Goal: Information Seeking & Learning: Check status

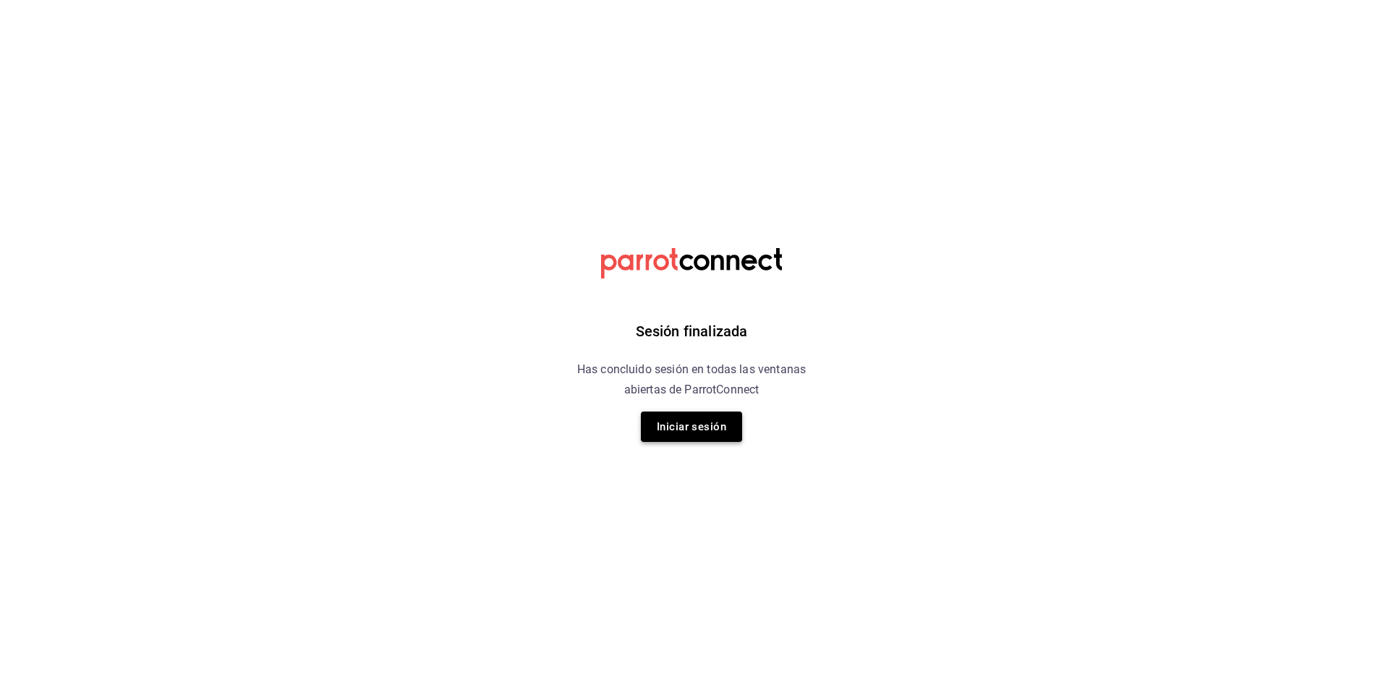
click at [668, 439] on button "Iniciar sesión" at bounding box center [691, 427] width 101 height 30
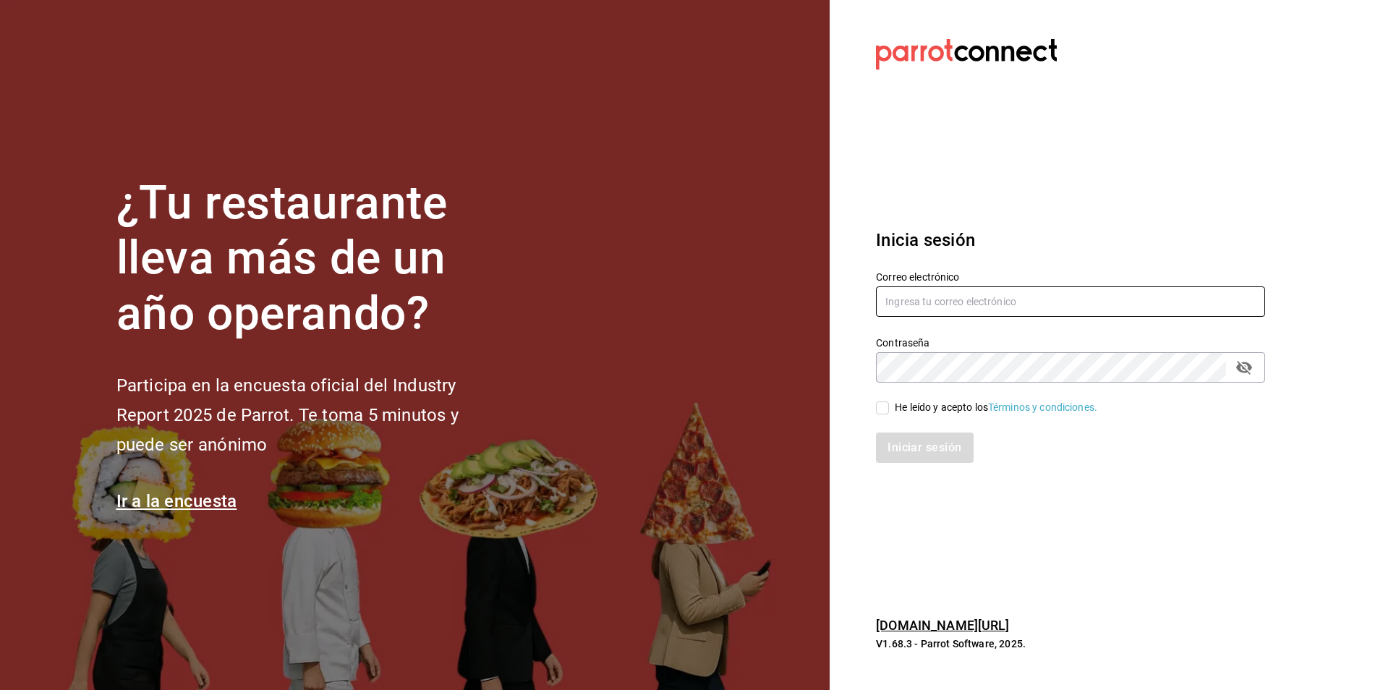
type input "[PERSON_NAME][EMAIL_ADDRESS][PERSON_NAME][DOMAIN_NAME]"
click at [885, 405] on input "He leído y acepto los Términos y condiciones." at bounding box center [882, 407] width 13 height 13
checkbox input "true"
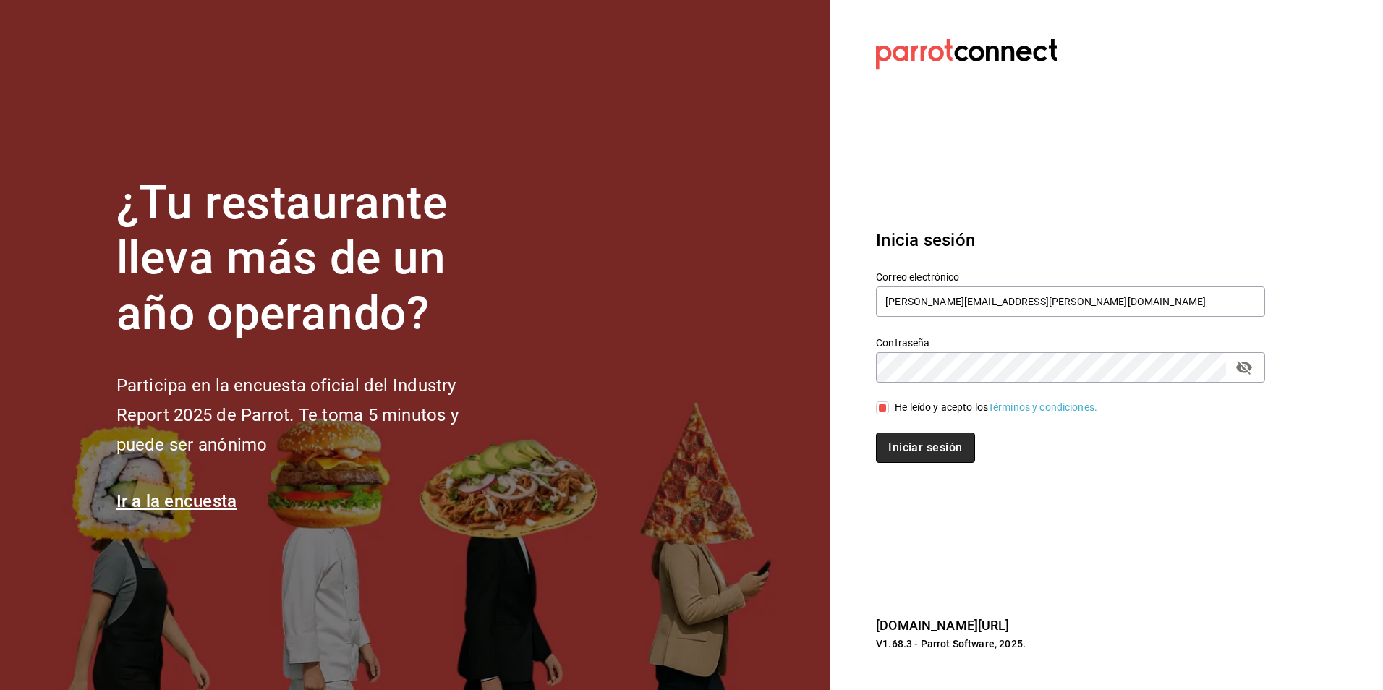
click at [898, 448] on button "Iniciar sesión" at bounding box center [925, 448] width 98 height 30
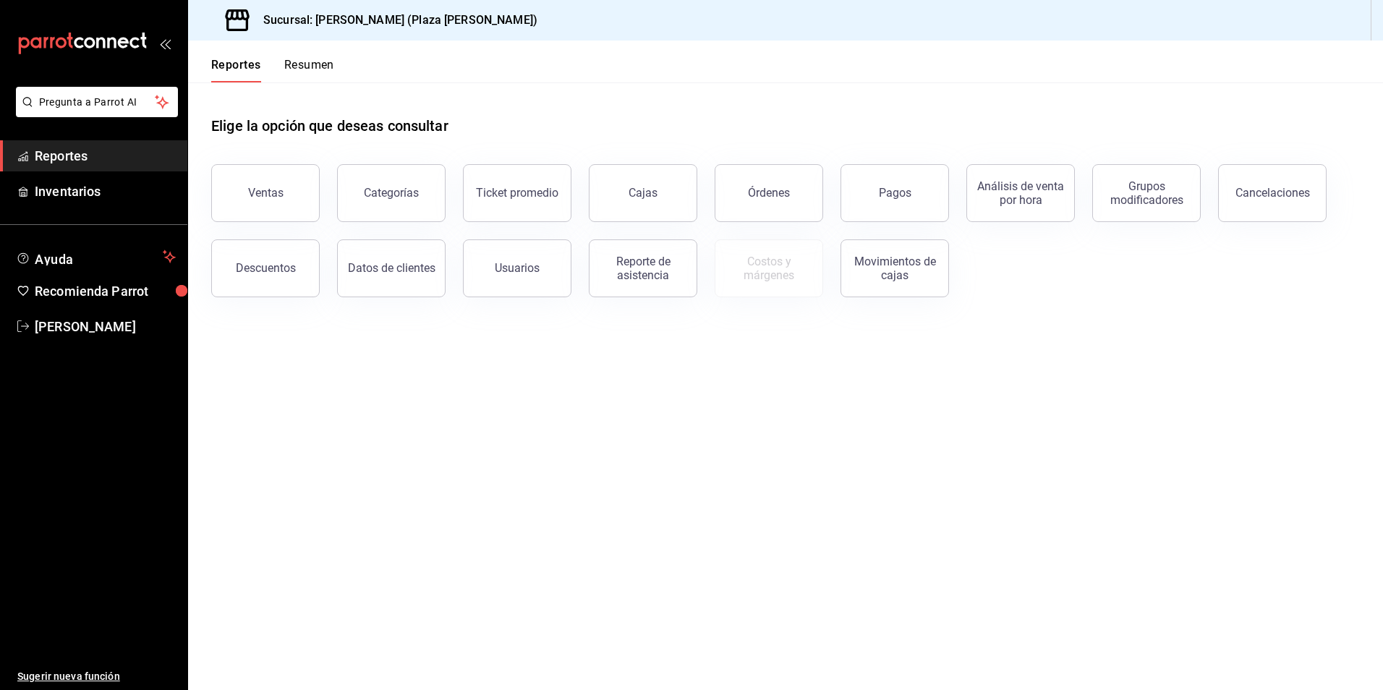
click at [59, 156] on span "Reportes" at bounding box center [105, 156] width 141 height 20
click at [878, 273] on div "Movimientos de cajas" at bounding box center [895, 268] width 90 height 27
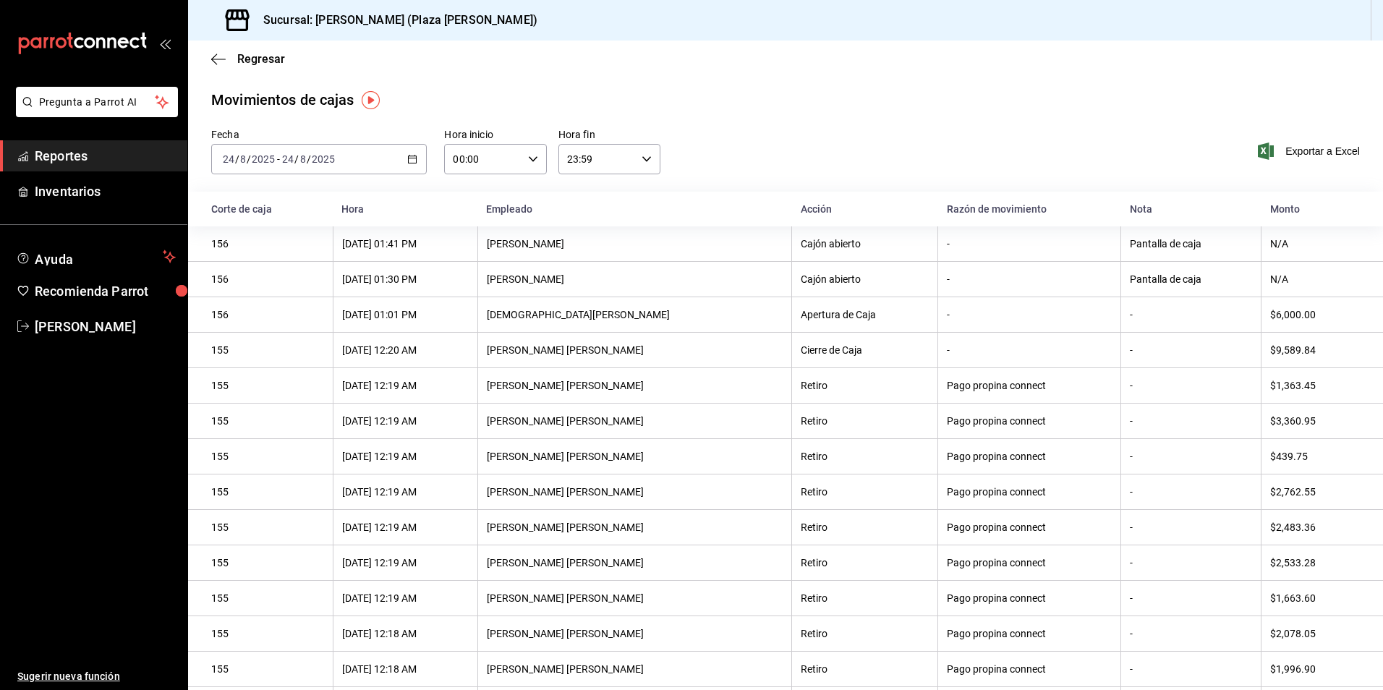
click at [78, 160] on span "Reportes" at bounding box center [105, 156] width 141 height 20
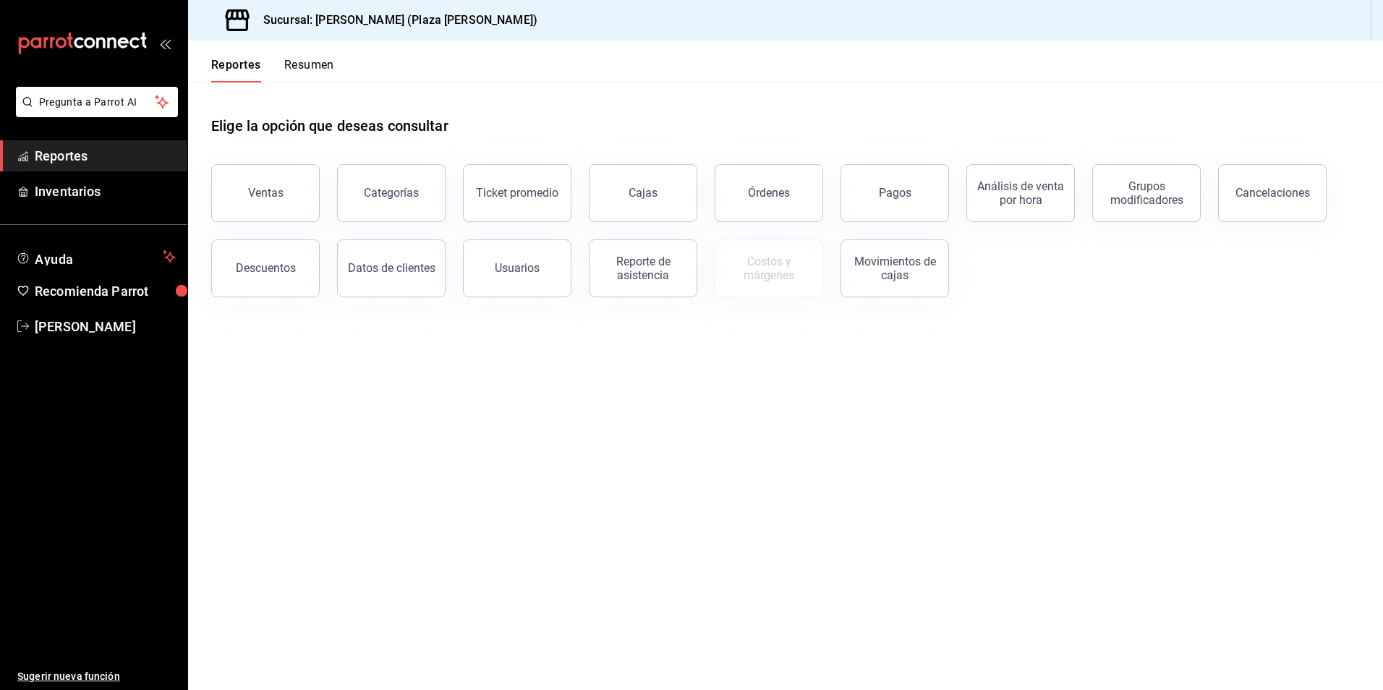
click at [331, 70] on button "Resumen" at bounding box center [309, 70] width 50 height 25
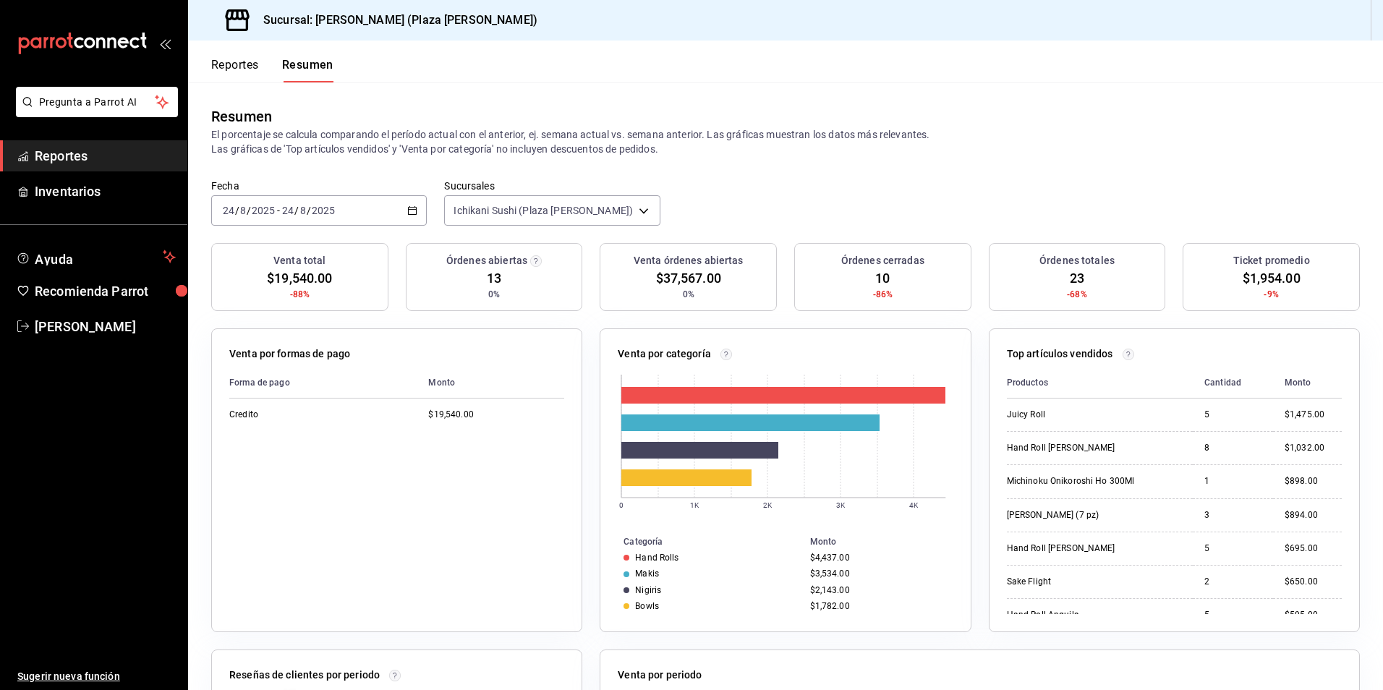
click at [93, 156] on span "Reportes" at bounding box center [105, 156] width 141 height 20
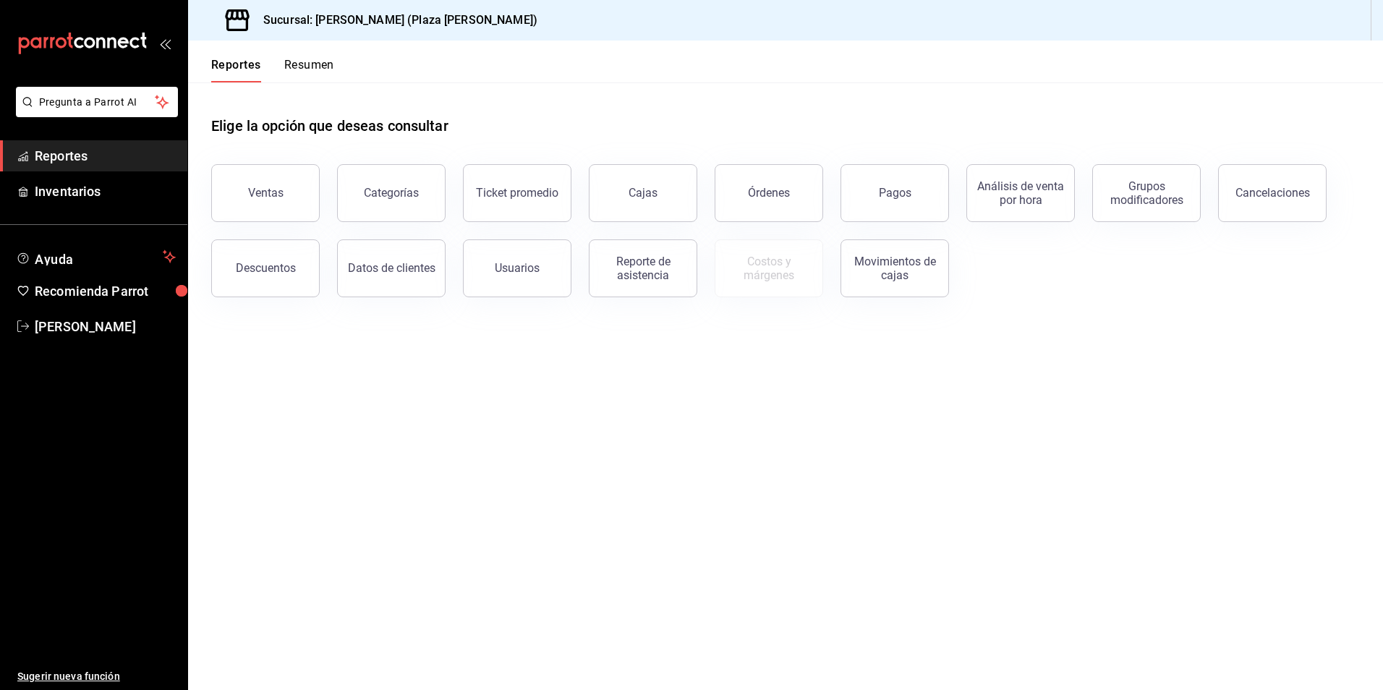
click at [312, 59] on button "Resumen" at bounding box center [309, 70] width 50 height 25
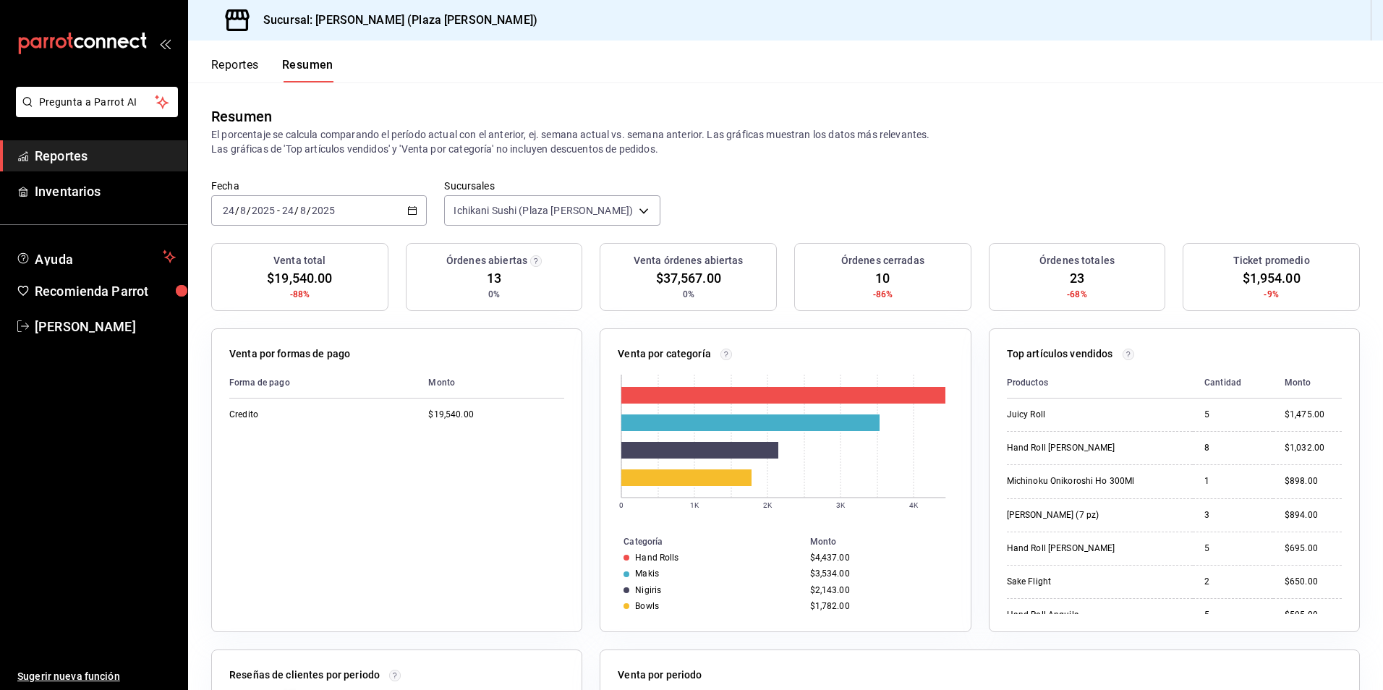
click at [414, 214] on \(Stroke\) "button" at bounding box center [412, 211] width 9 height 8
click at [267, 284] on span "Ayer" at bounding box center [280, 286] width 112 height 15
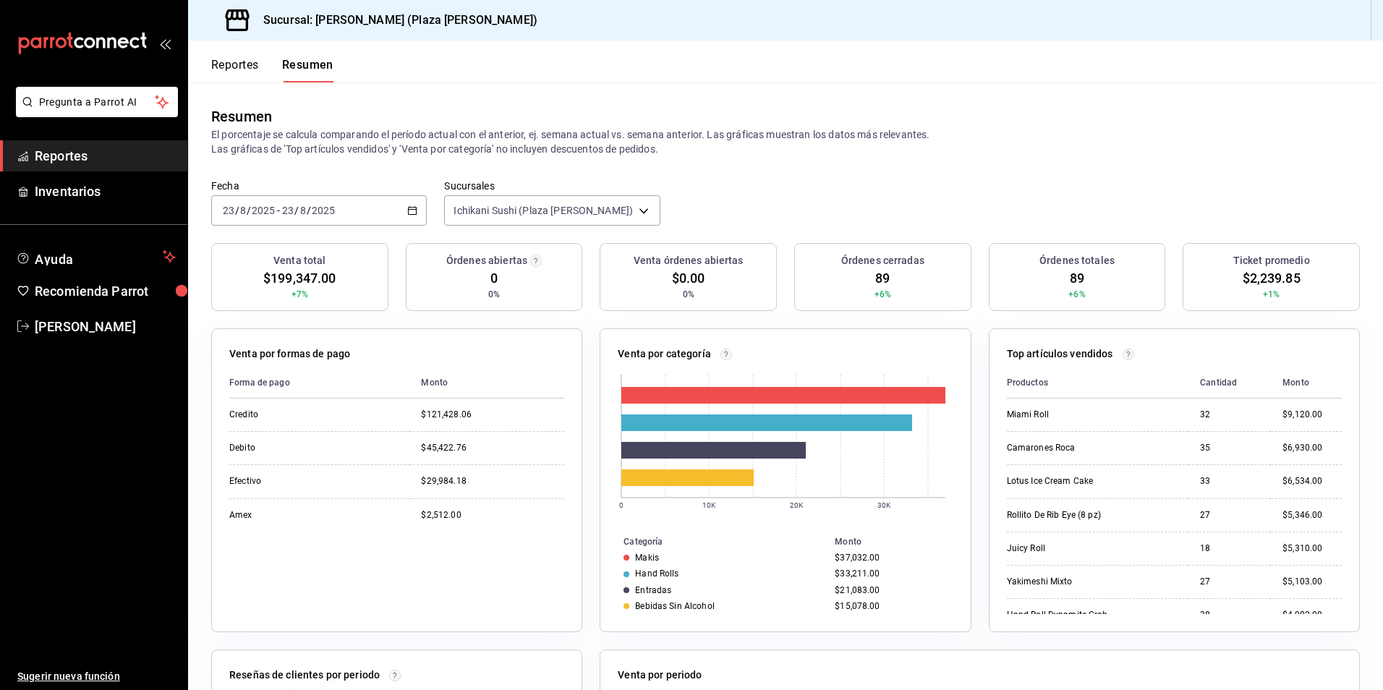
click at [68, 154] on span "Reportes" at bounding box center [105, 156] width 141 height 20
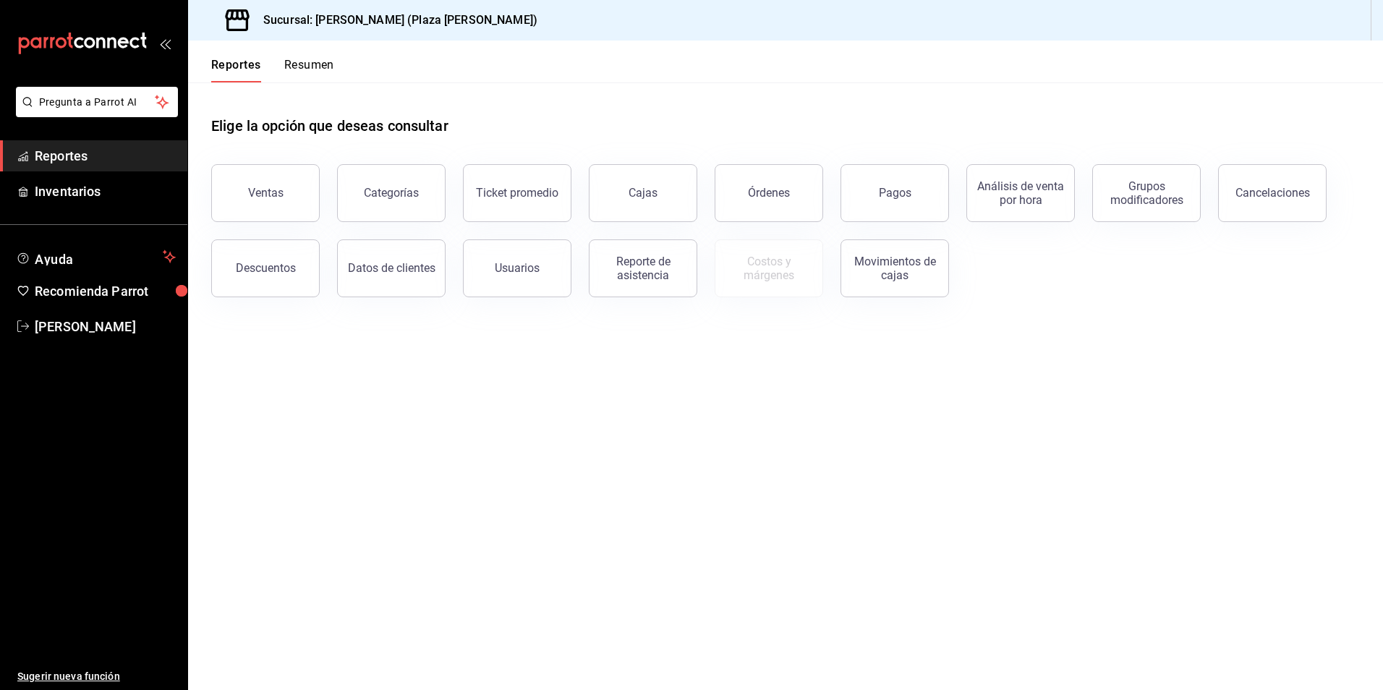
click at [320, 62] on button "Resumen" at bounding box center [309, 70] width 50 height 25
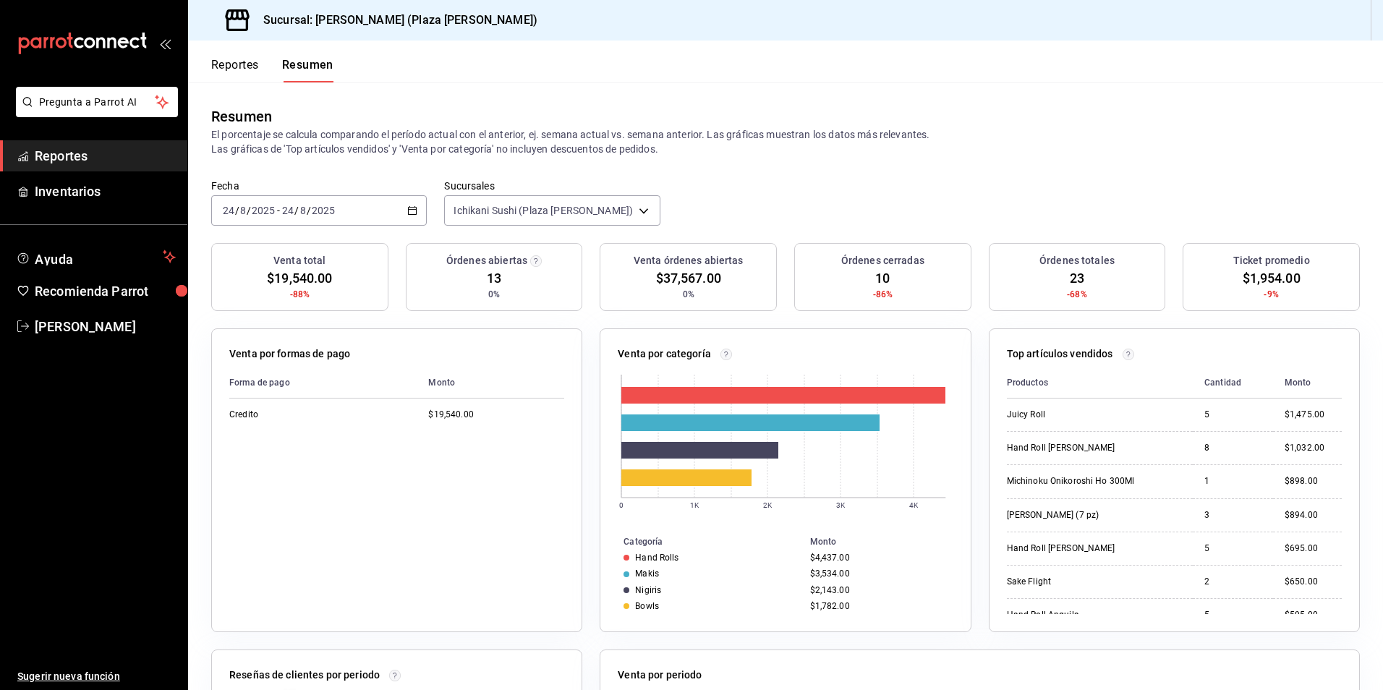
click at [411, 207] on icon "button" at bounding box center [412, 210] width 10 height 10
click at [315, 258] on span "Hoy" at bounding box center [280, 254] width 112 height 15
click at [134, 143] on link "Reportes" at bounding box center [93, 155] width 187 height 31
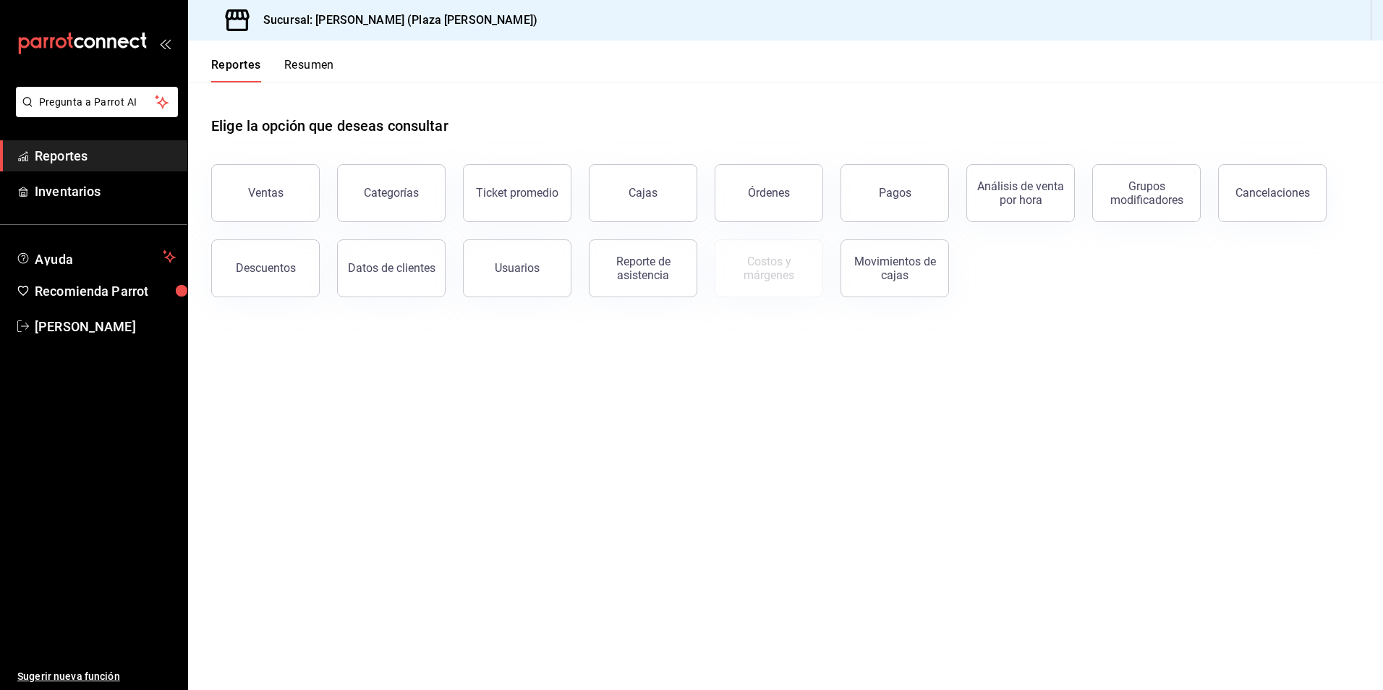
click at [316, 61] on button "Resumen" at bounding box center [309, 70] width 50 height 25
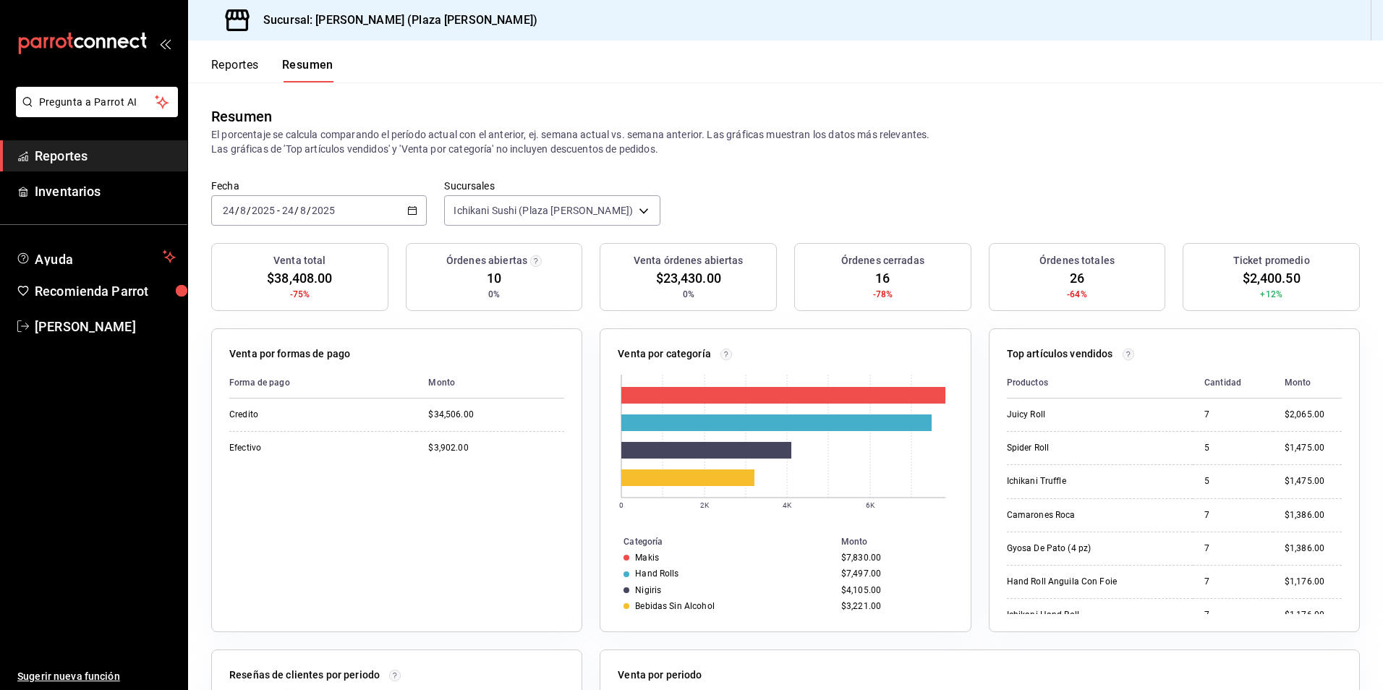
click at [225, 76] on button "Reportes" at bounding box center [235, 70] width 48 height 25
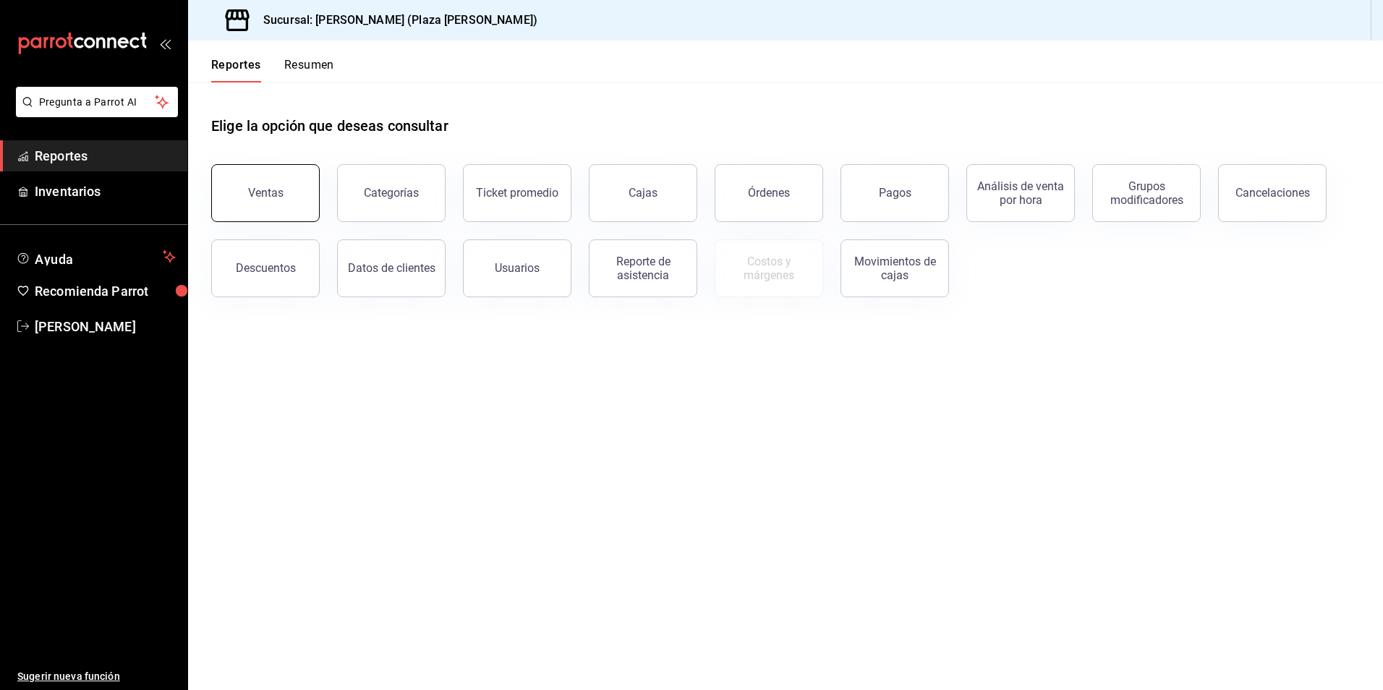
click at [293, 201] on button "Ventas" at bounding box center [265, 193] width 108 height 58
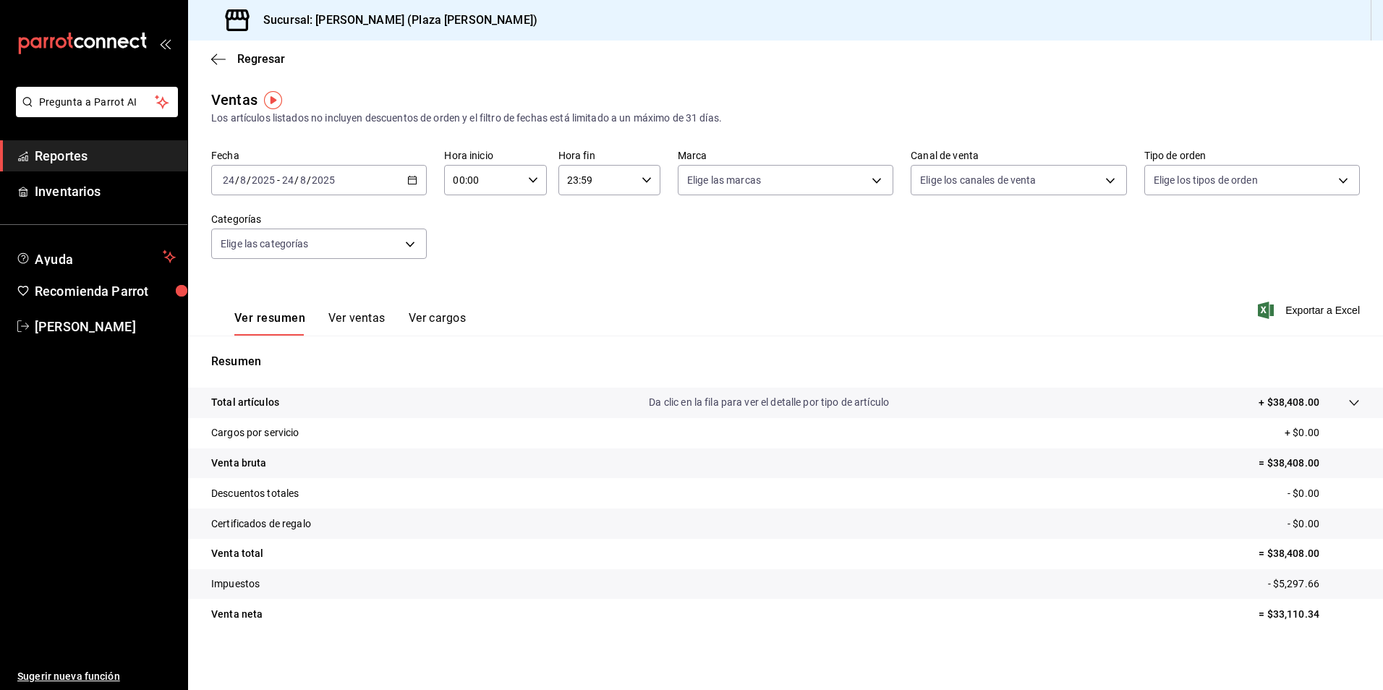
click at [401, 178] on div "2025-08-24 24 / 8 / 2025 - 2025-08-24 24 / 8 / 2025" at bounding box center [319, 180] width 216 height 30
click at [305, 354] on span "Rango de fechas" at bounding box center [280, 353] width 112 height 15
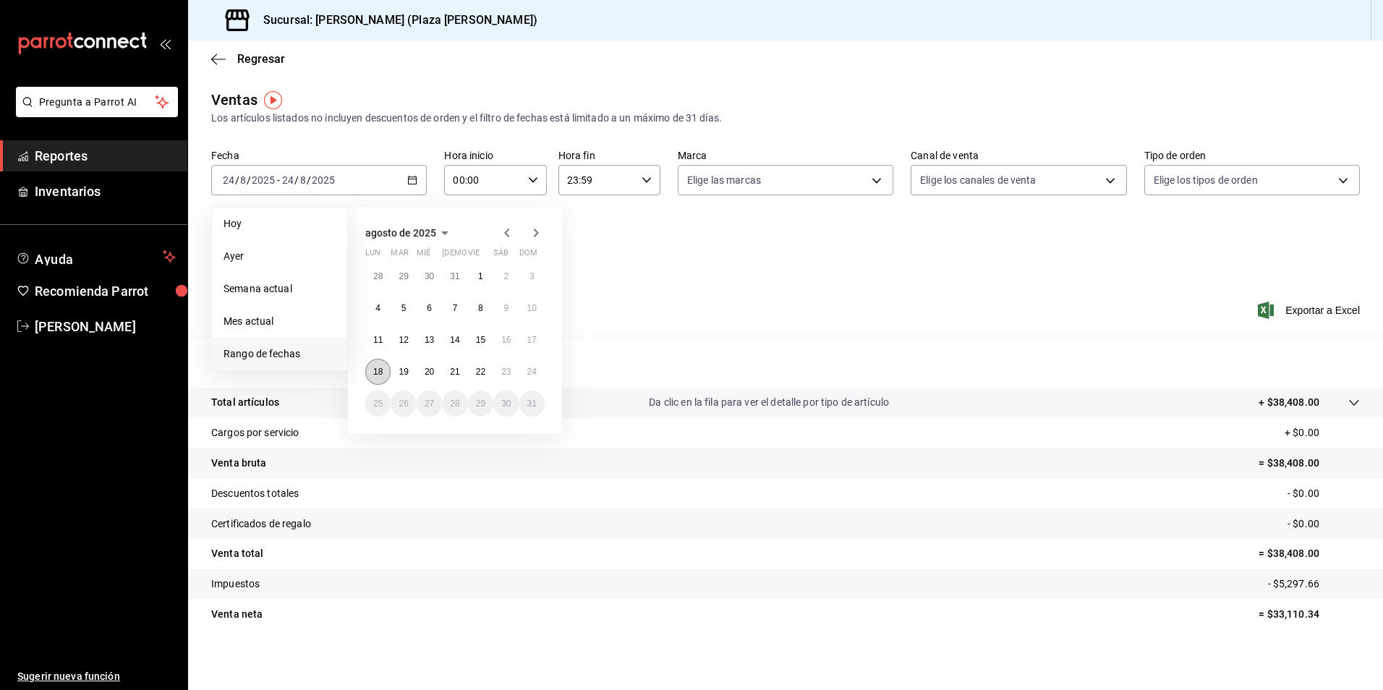
click at [386, 375] on button "18" at bounding box center [377, 372] width 25 height 26
click at [532, 363] on button "24" at bounding box center [531, 372] width 25 height 26
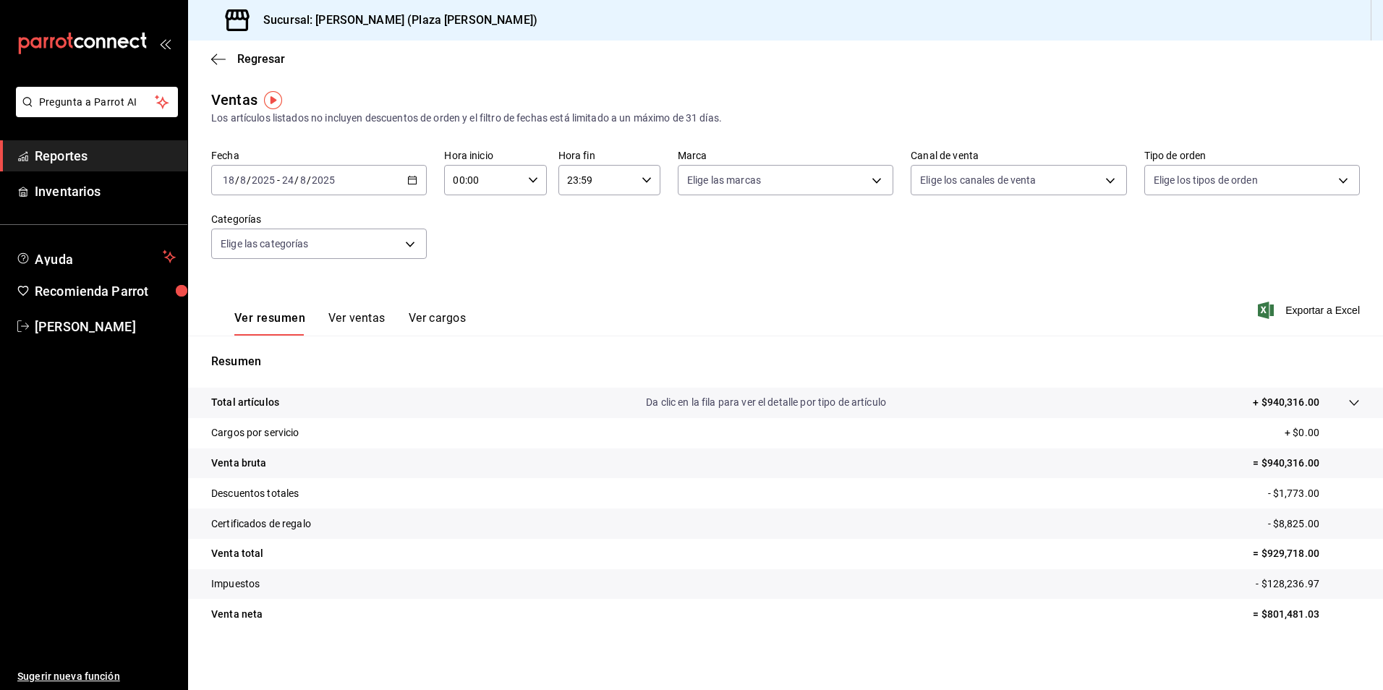
click at [124, 158] on span "Reportes" at bounding box center [105, 156] width 141 height 20
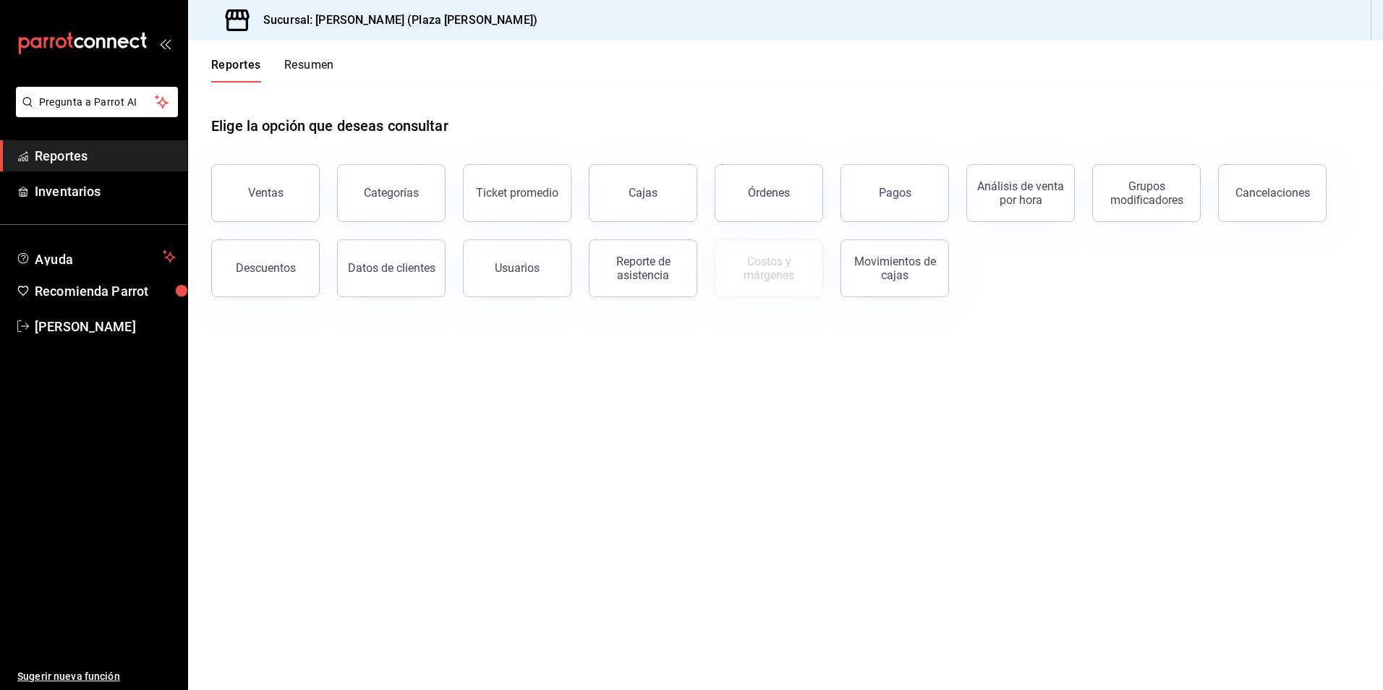
click at [320, 59] on button "Resumen" at bounding box center [309, 70] width 50 height 25
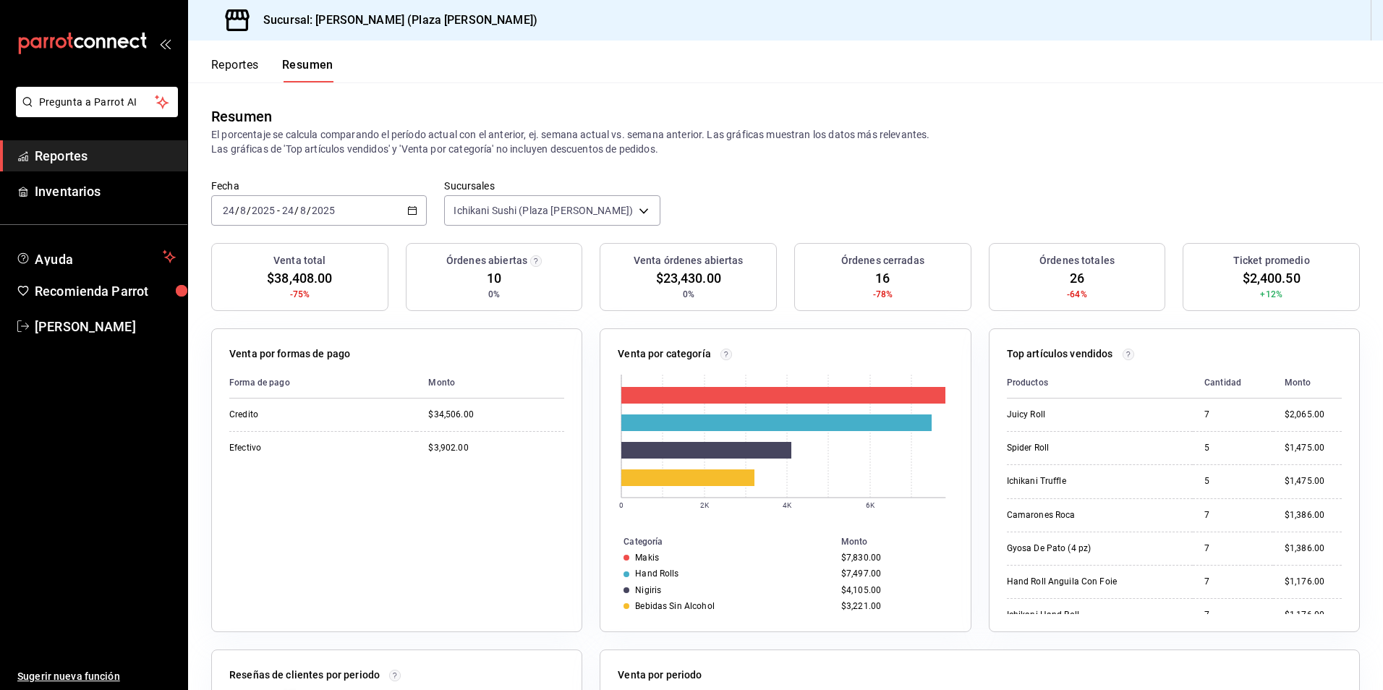
click at [258, 81] on button "Reportes" at bounding box center [235, 70] width 48 height 25
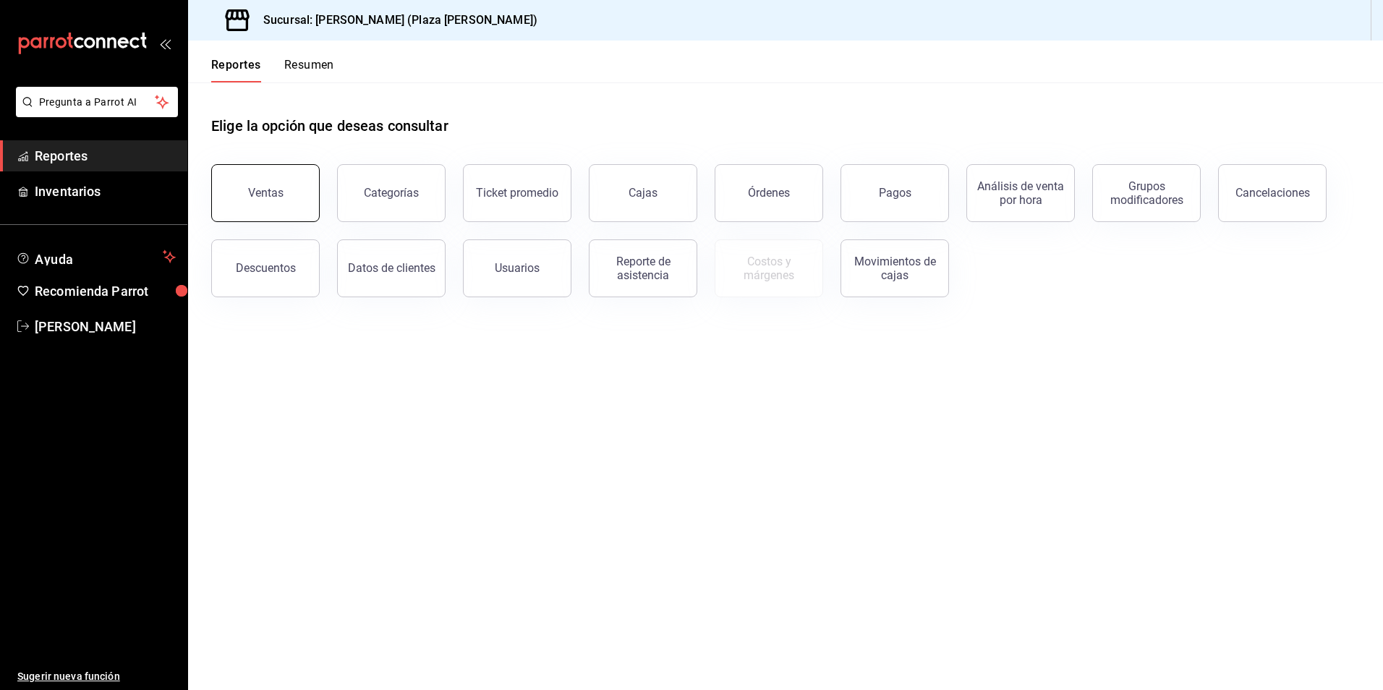
click at [271, 208] on button "Ventas" at bounding box center [265, 193] width 108 height 58
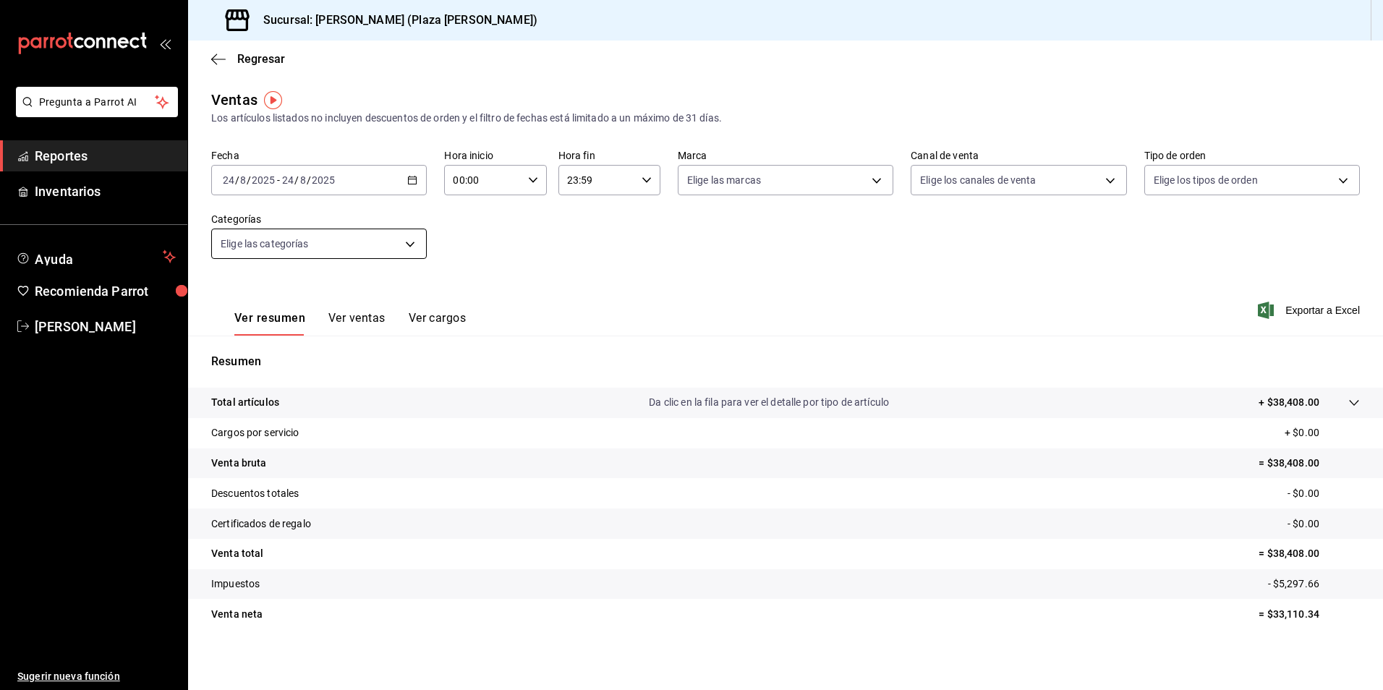
click at [413, 246] on body "Pregunta a Parrot AI Reportes Inventarios Ayuda Recomienda Parrot JOSE GARCIA S…" at bounding box center [691, 345] width 1383 height 690
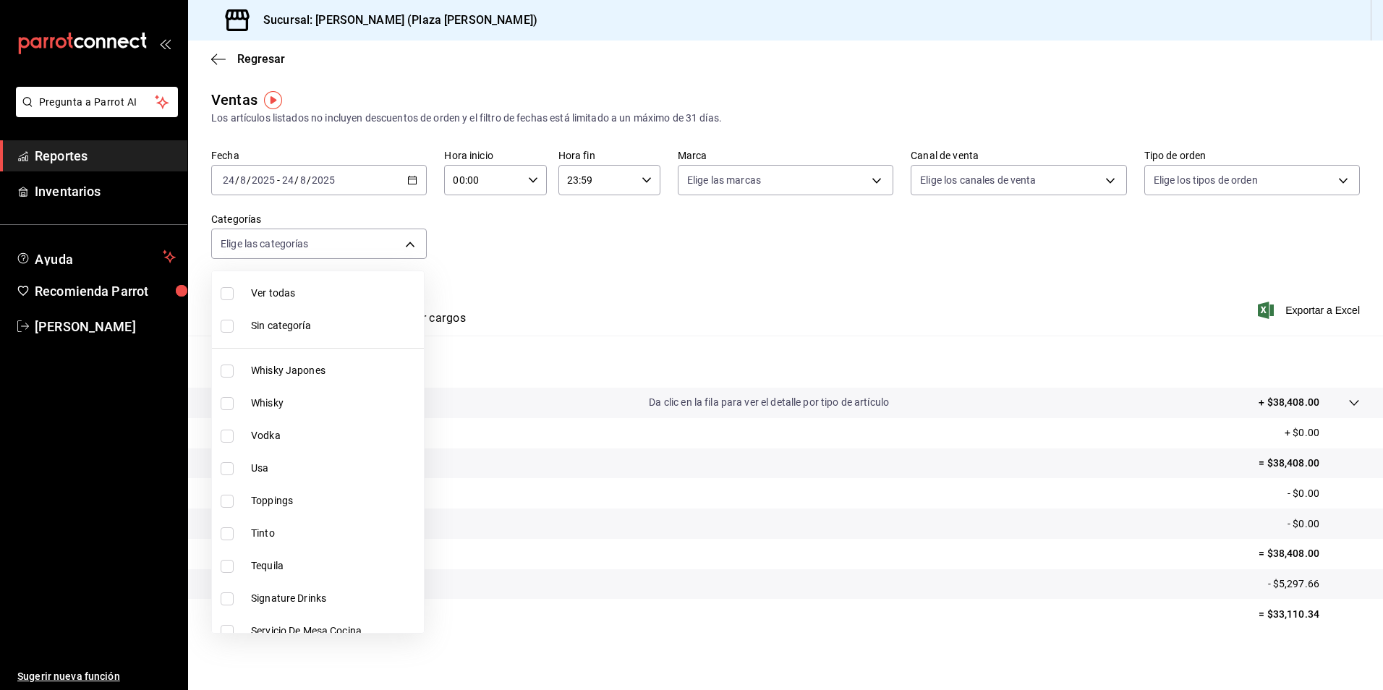
click at [662, 228] on div at bounding box center [691, 345] width 1383 height 690
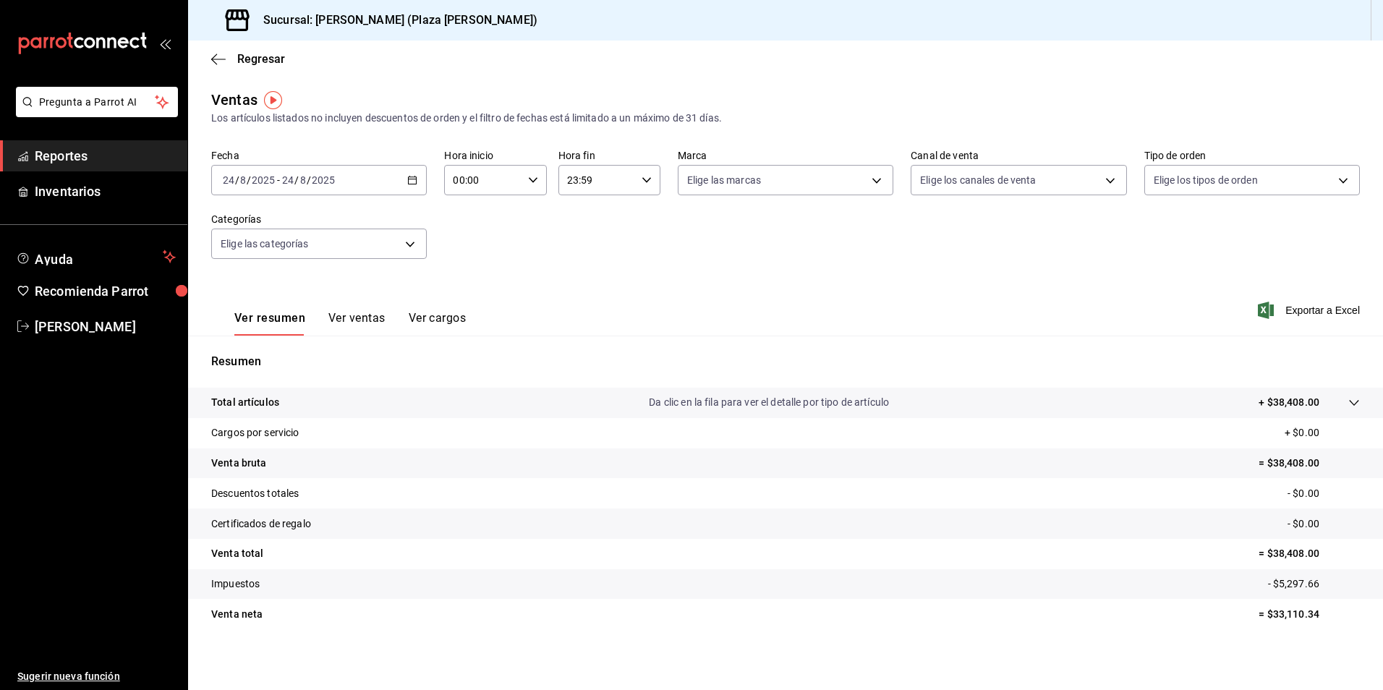
click at [402, 187] on div "2025-08-24 24 / 8 / 2025 - 2025-08-24 24 / 8 / 2025" at bounding box center [319, 180] width 216 height 30
click at [610, 265] on div "Fecha 2025-08-24 24 / 8 / 2025 - 2025-08-24 24 / 8 / 2025 Hoy Ayer Semana actua…" at bounding box center [785, 212] width 1149 height 127
click at [142, 163] on span "Reportes" at bounding box center [105, 156] width 141 height 20
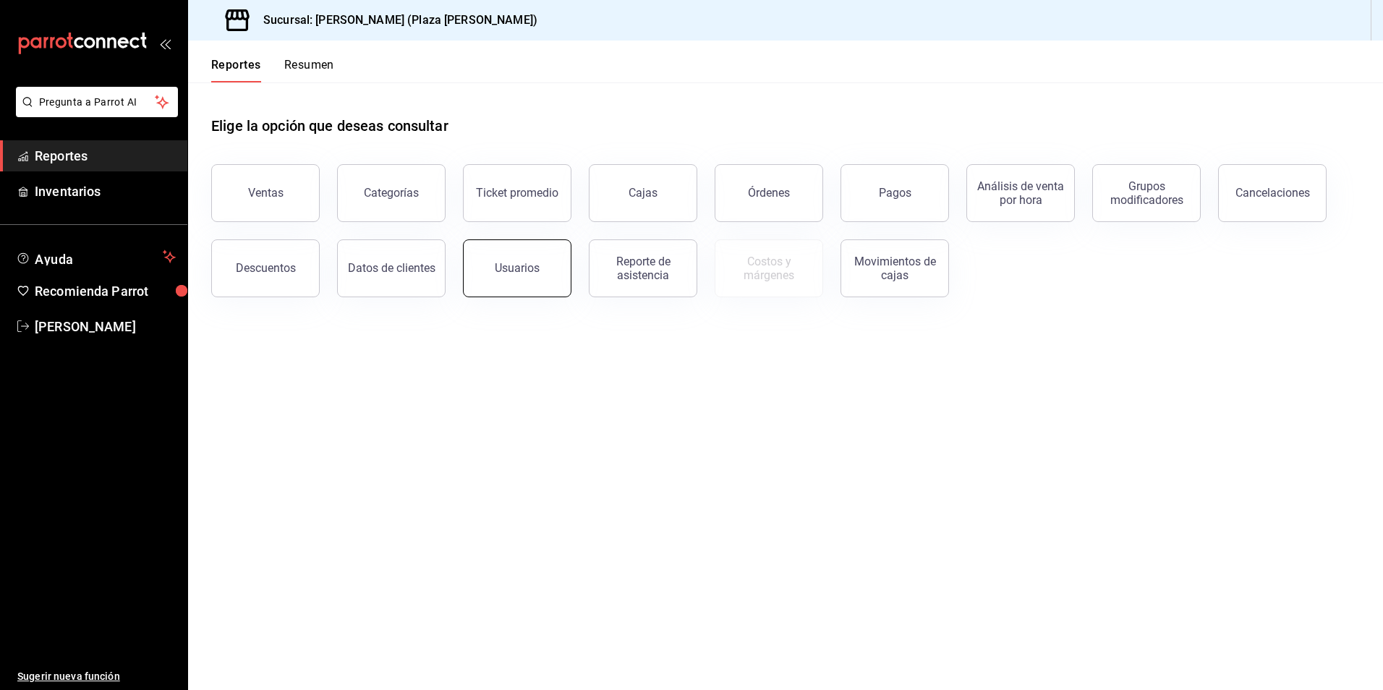
click at [522, 283] on button "Usuarios" at bounding box center [517, 268] width 108 height 58
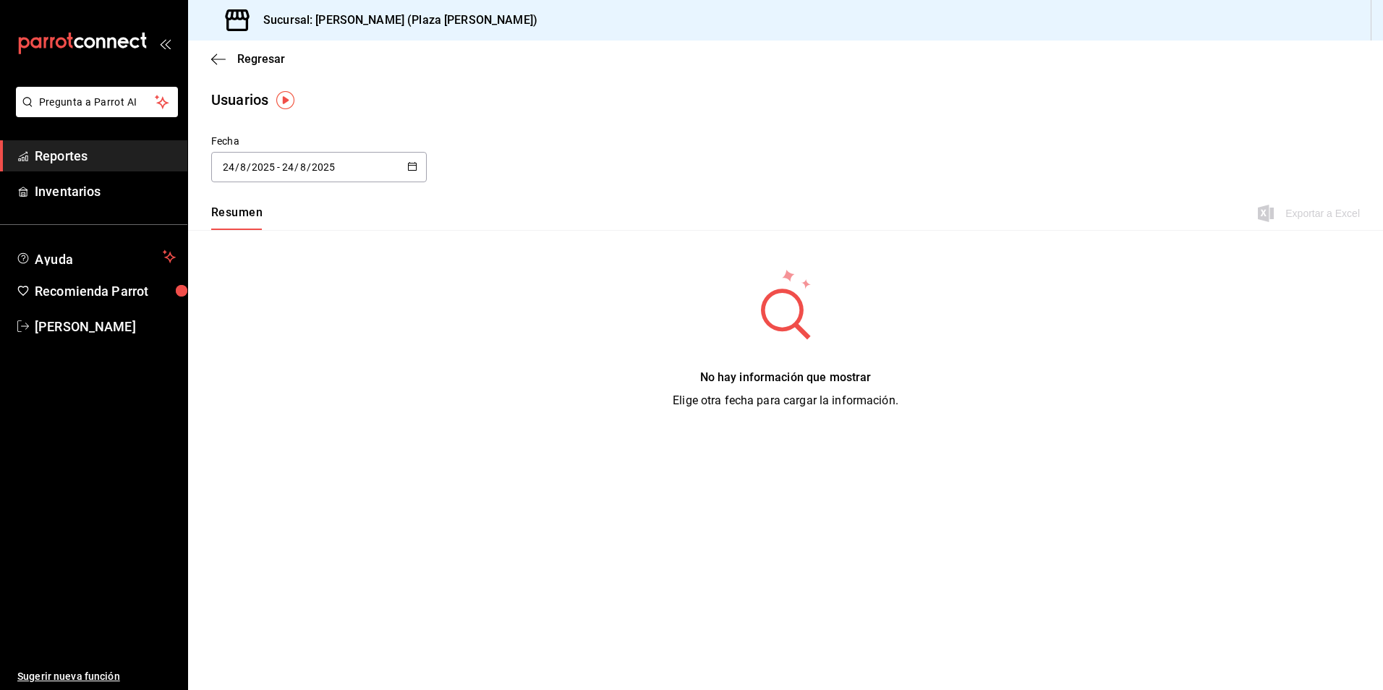
click at [373, 153] on div "2025-08-24 24 / 8 / 2025 - 2025-08-24 24 / 8 / 2025" at bounding box center [319, 167] width 216 height 30
click at [325, 380] on li "Rango de fechas" at bounding box center [279, 375] width 137 height 33
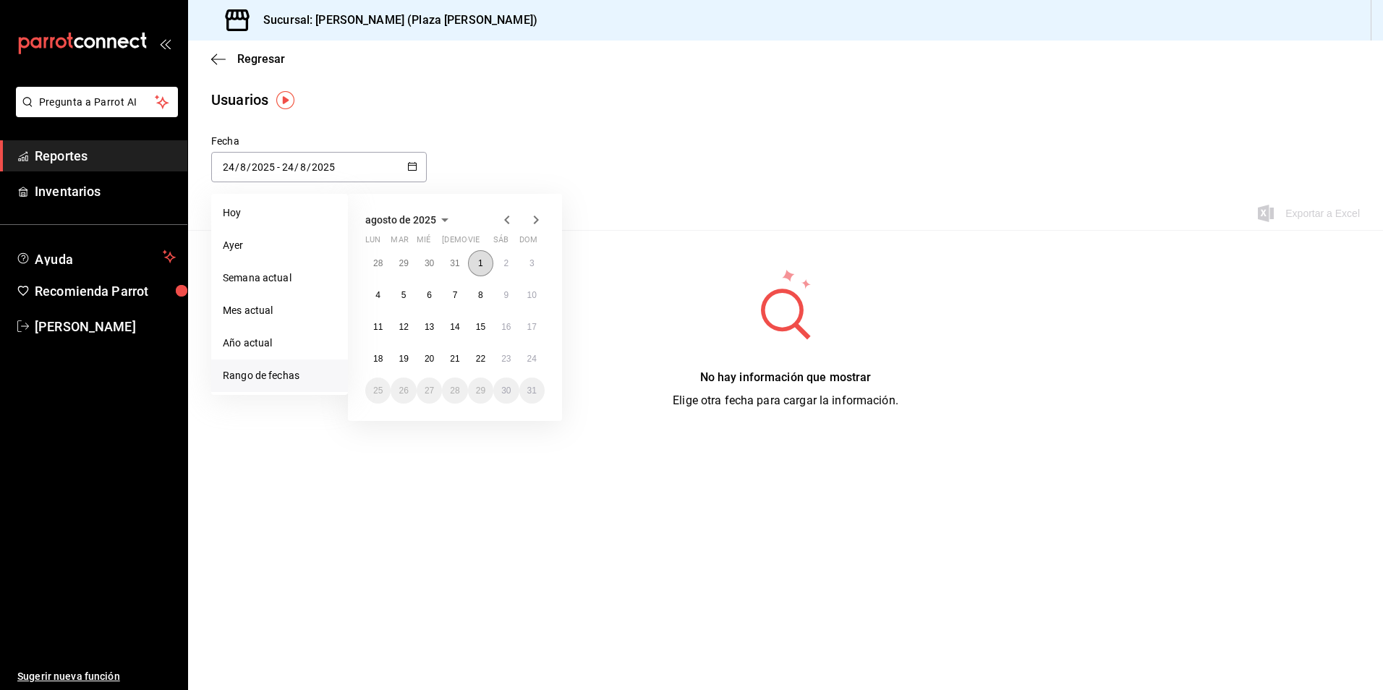
click at [482, 257] on button "1" at bounding box center [480, 263] width 25 height 26
click at [529, 358] on abbr "24" at bounding box center [531, 359] width 9 height 10
type input "2025-08-01"
type input "1"
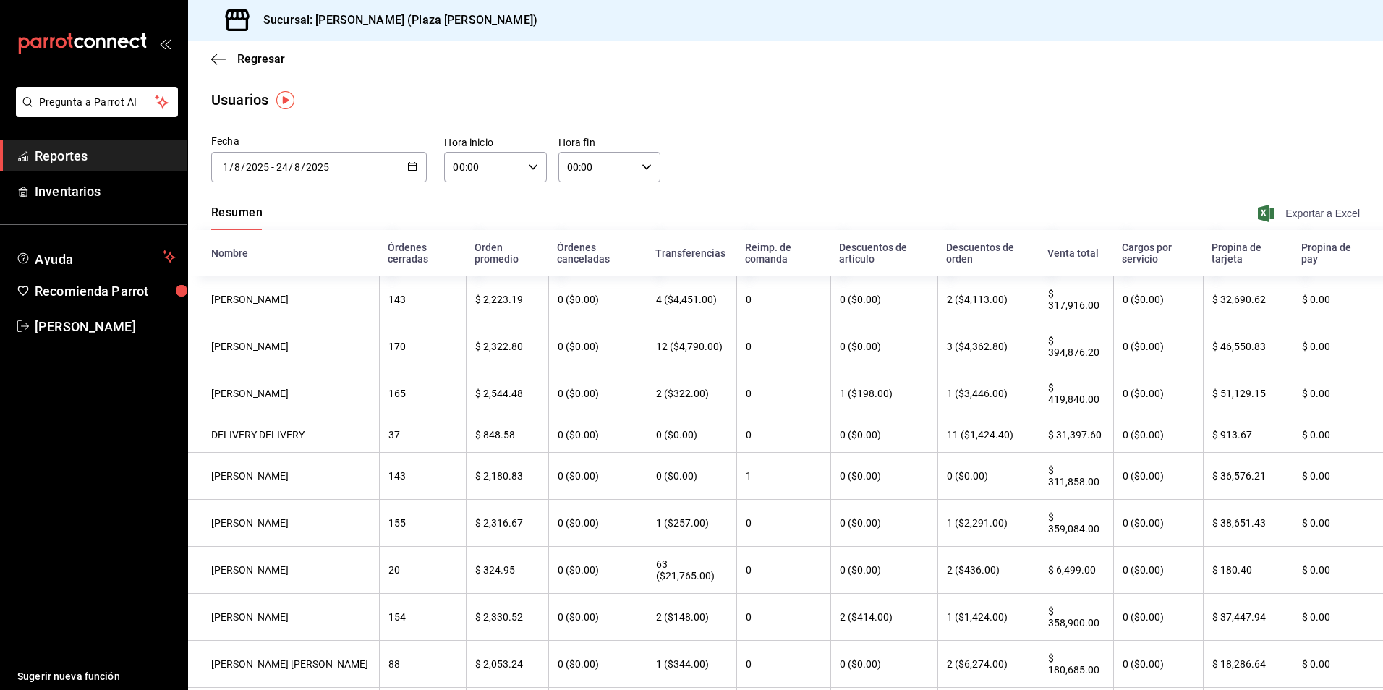
click at [1340, 211] on span "Exportar a Excel" at bounding box center [1310, 213] width 99 height 17
